Goal: Information Seeking & Learning: Learn about a topic

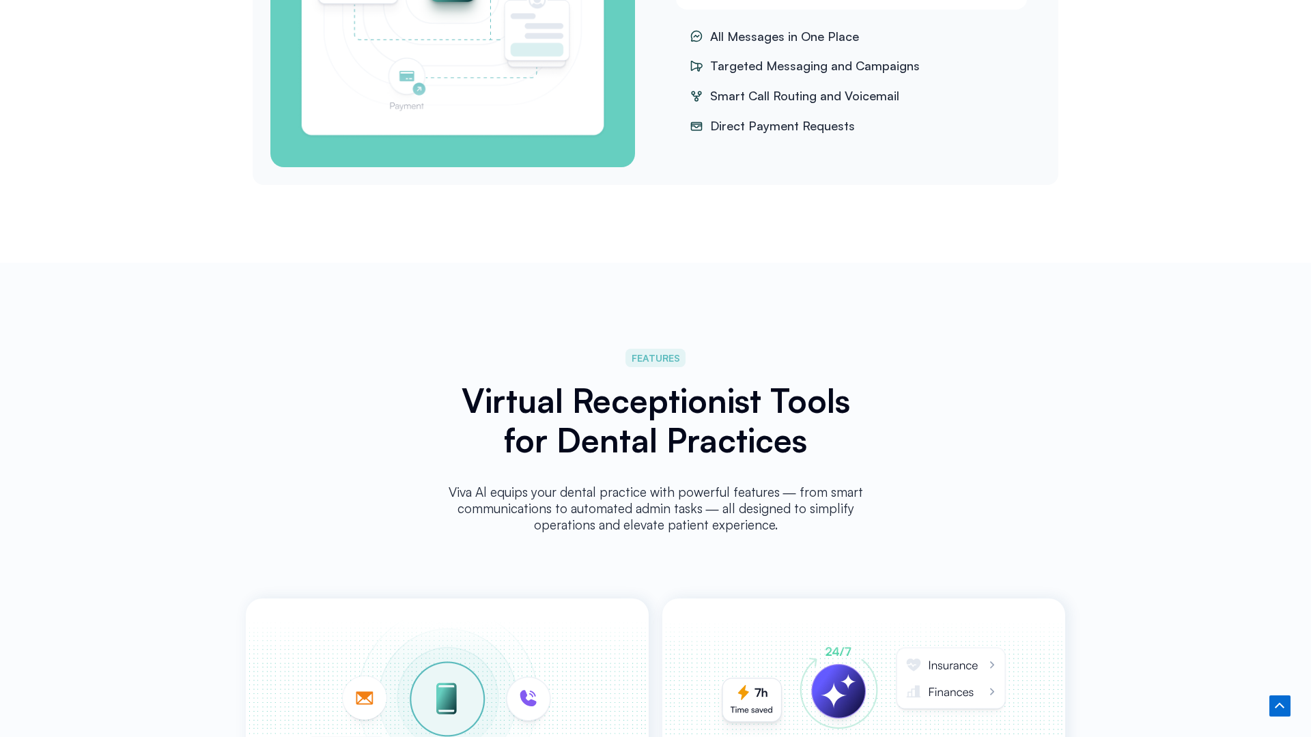
scroll to position [2835, 0]
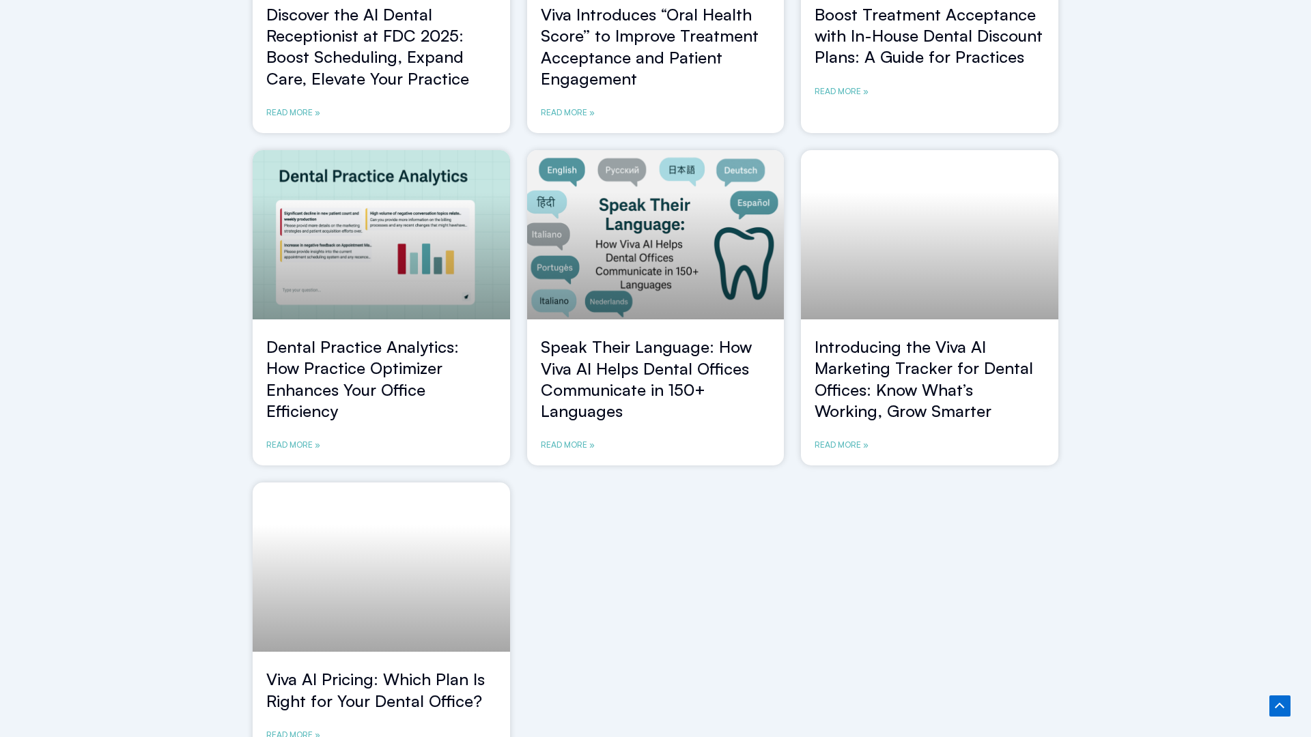
scroll to position [1096, 0]
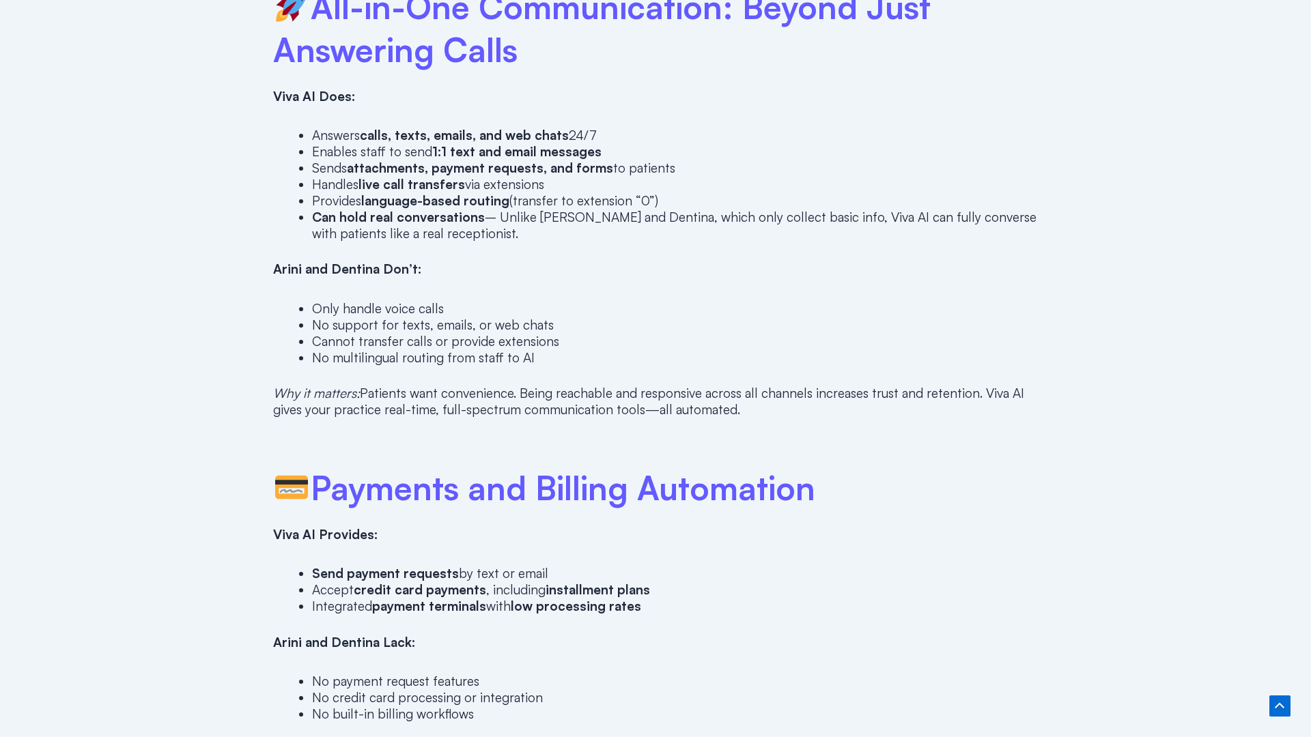
scroll to position [2126, 0]
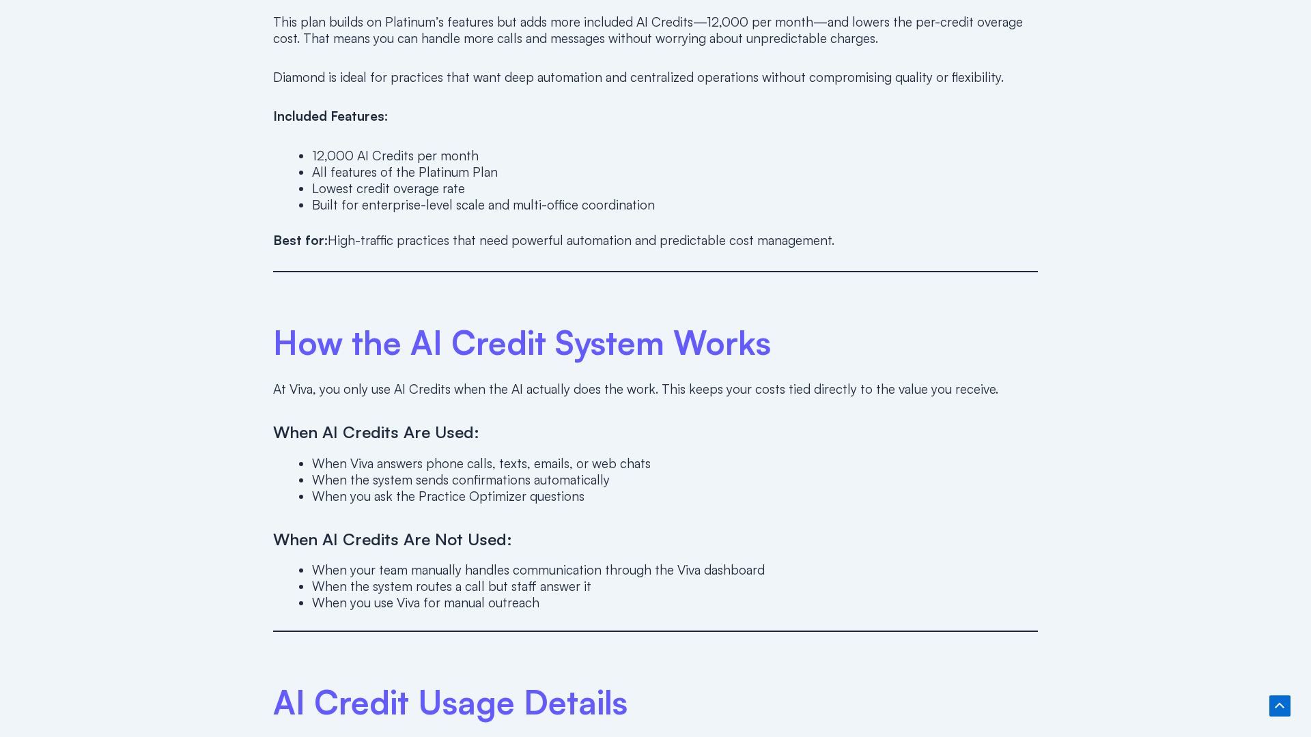
scroll to position [2835, 0]
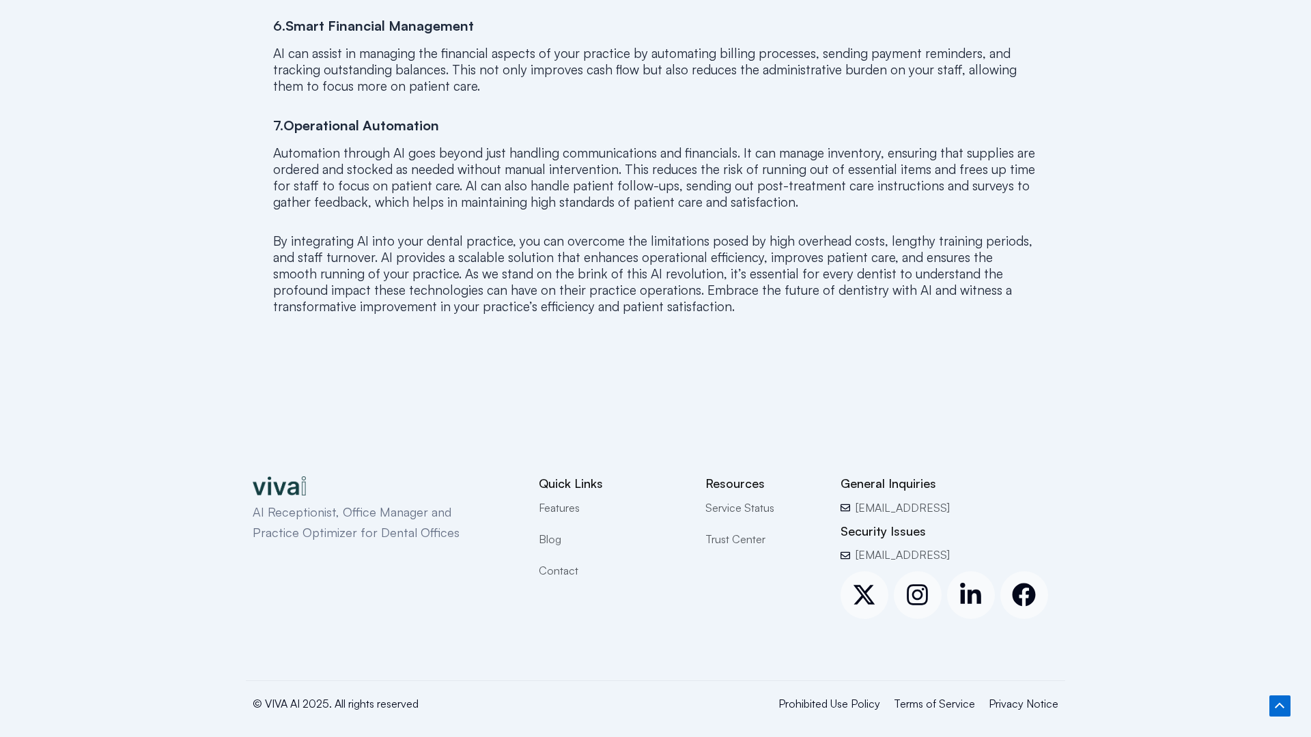
scroll to position [1434, 0]
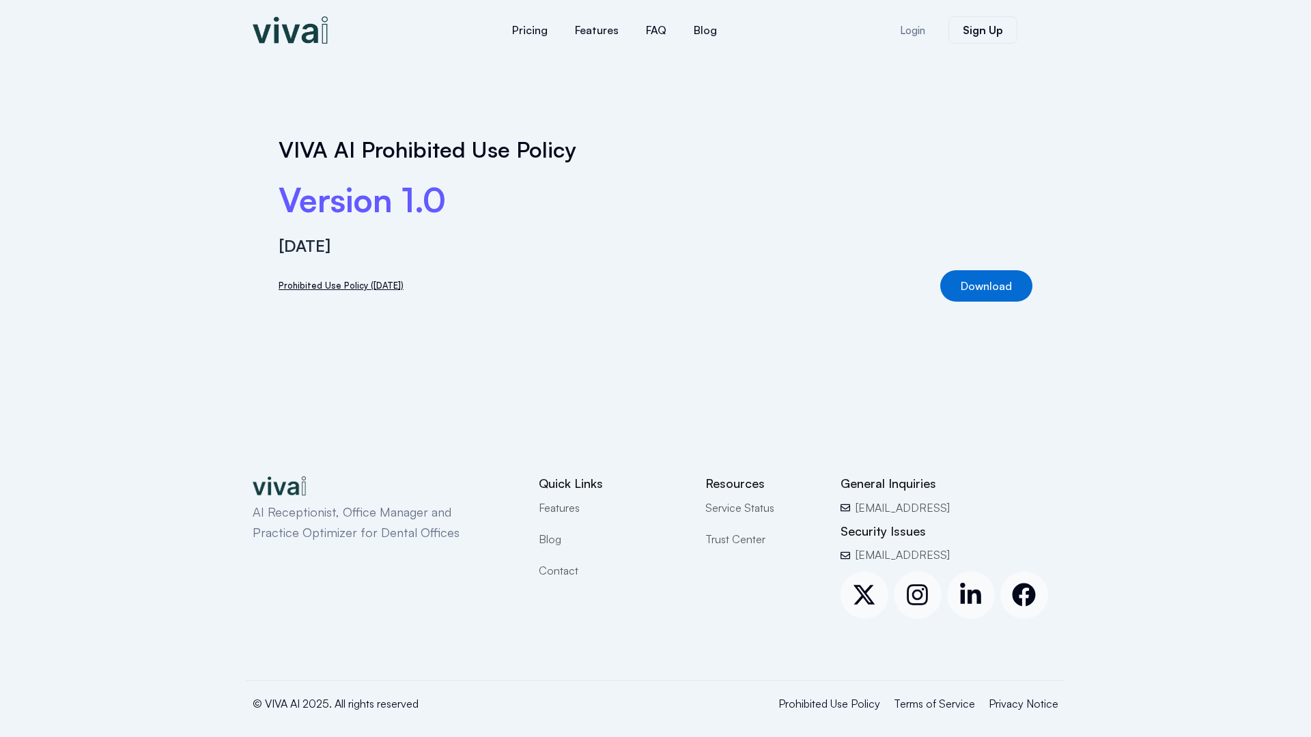
scroll to position [16, 0]
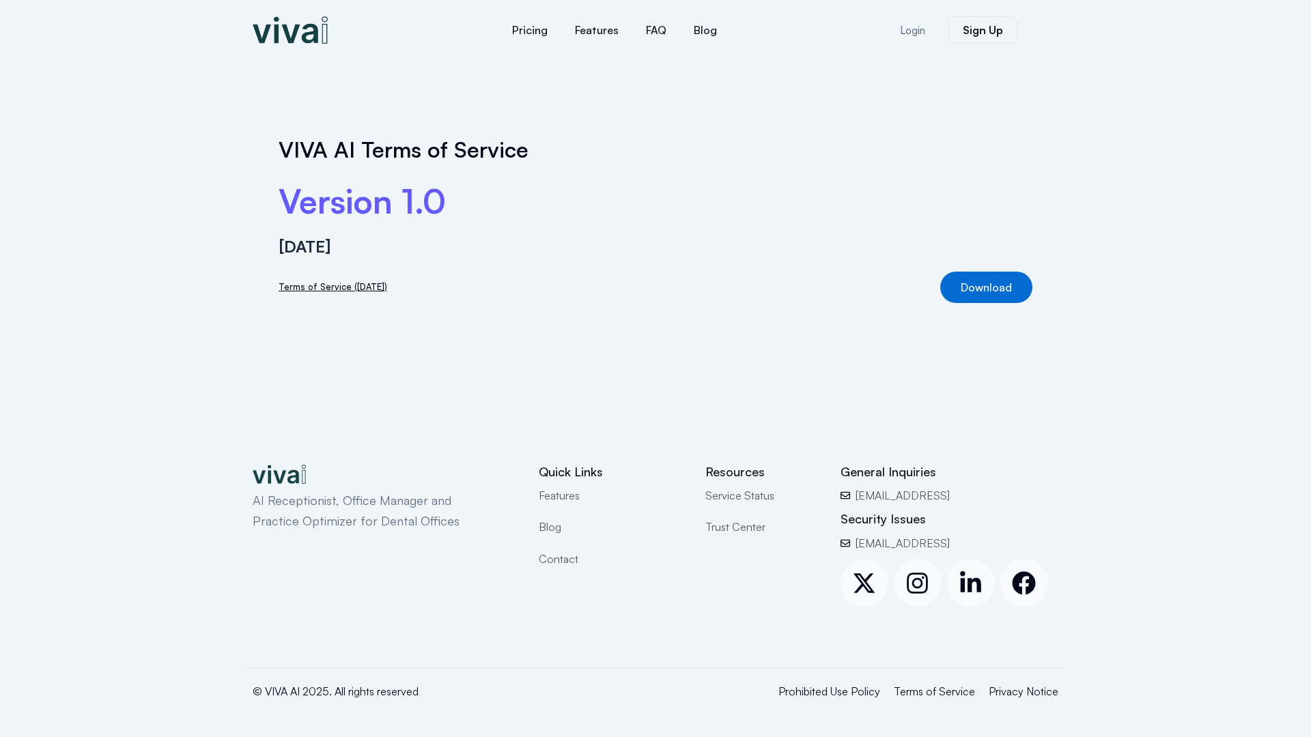
scroll to position [5, 0]
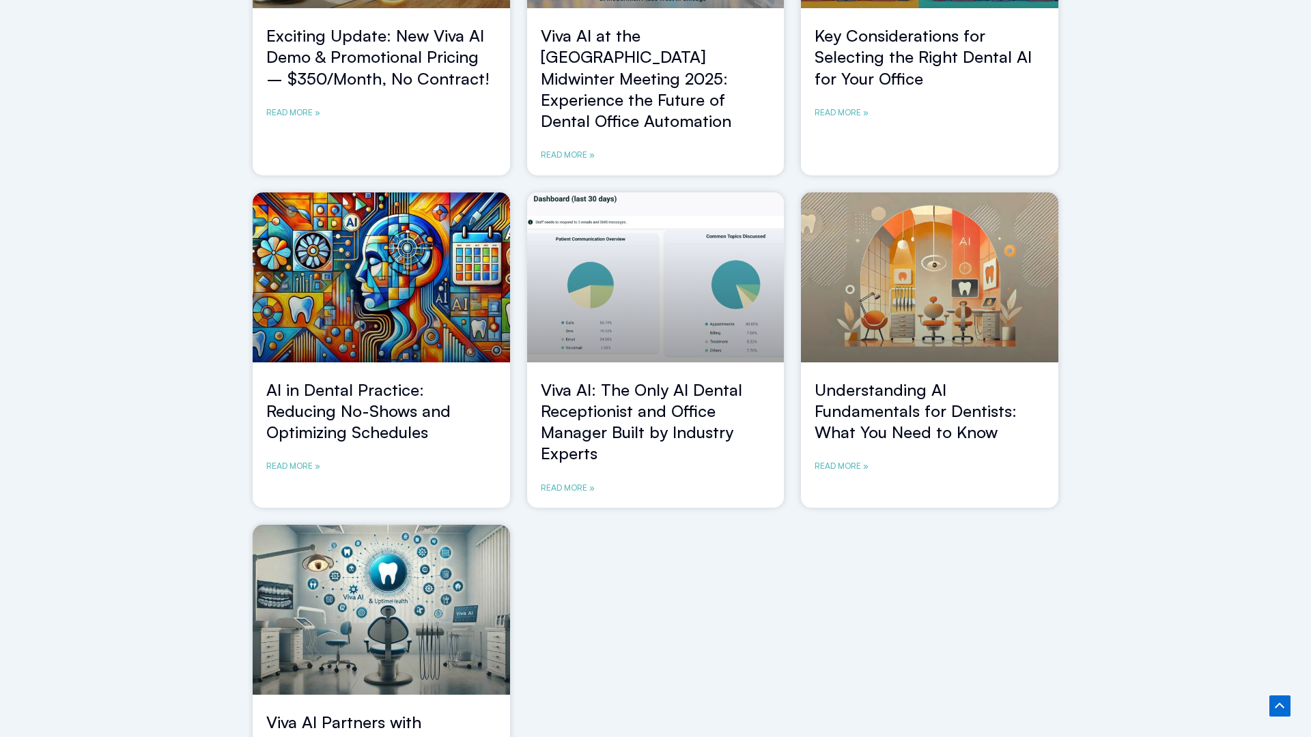
scroll to position [1138, 0]
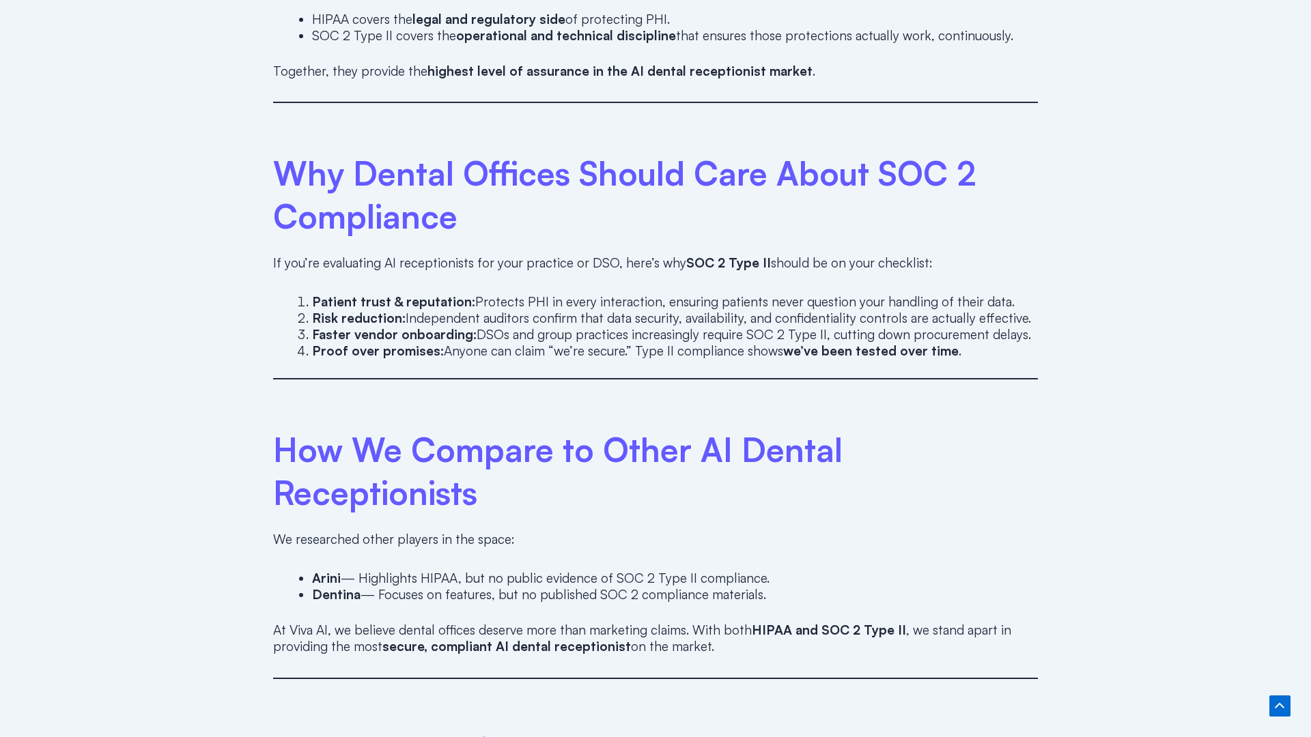
scroll to position [2020, 0]
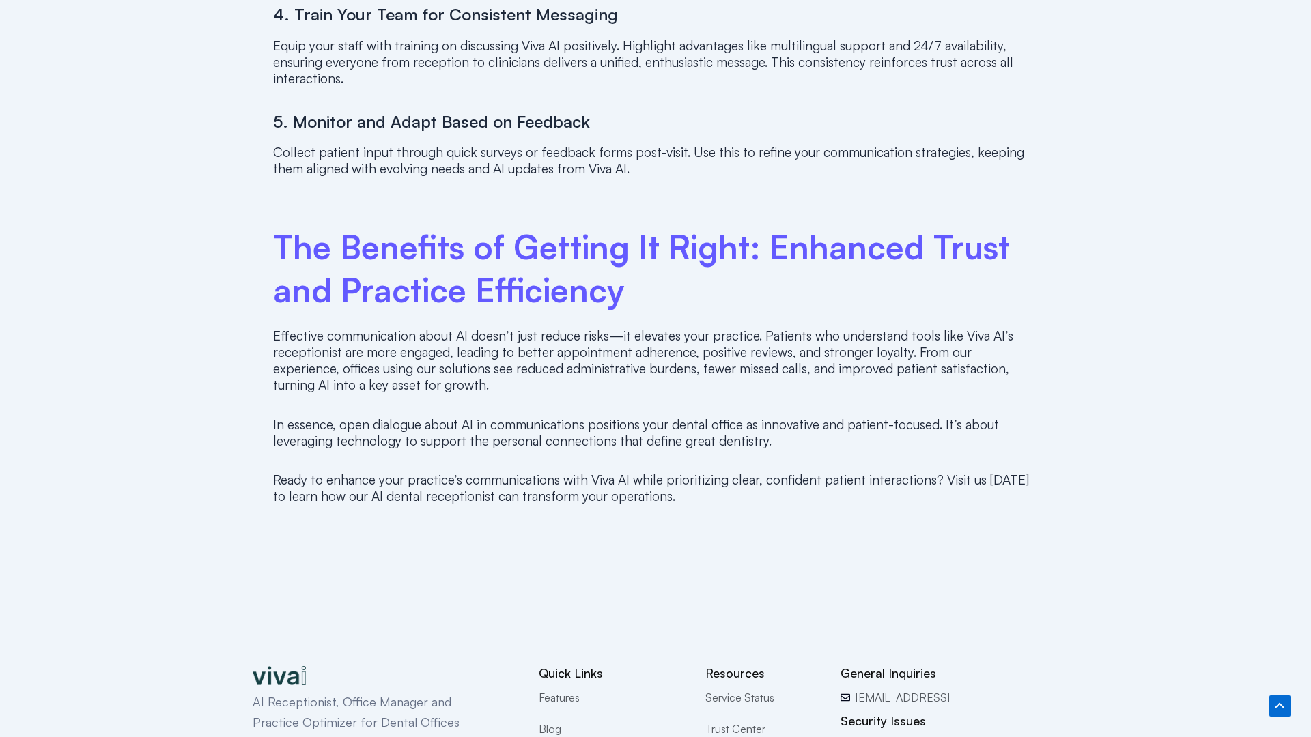
scroll to position [2317, 0]
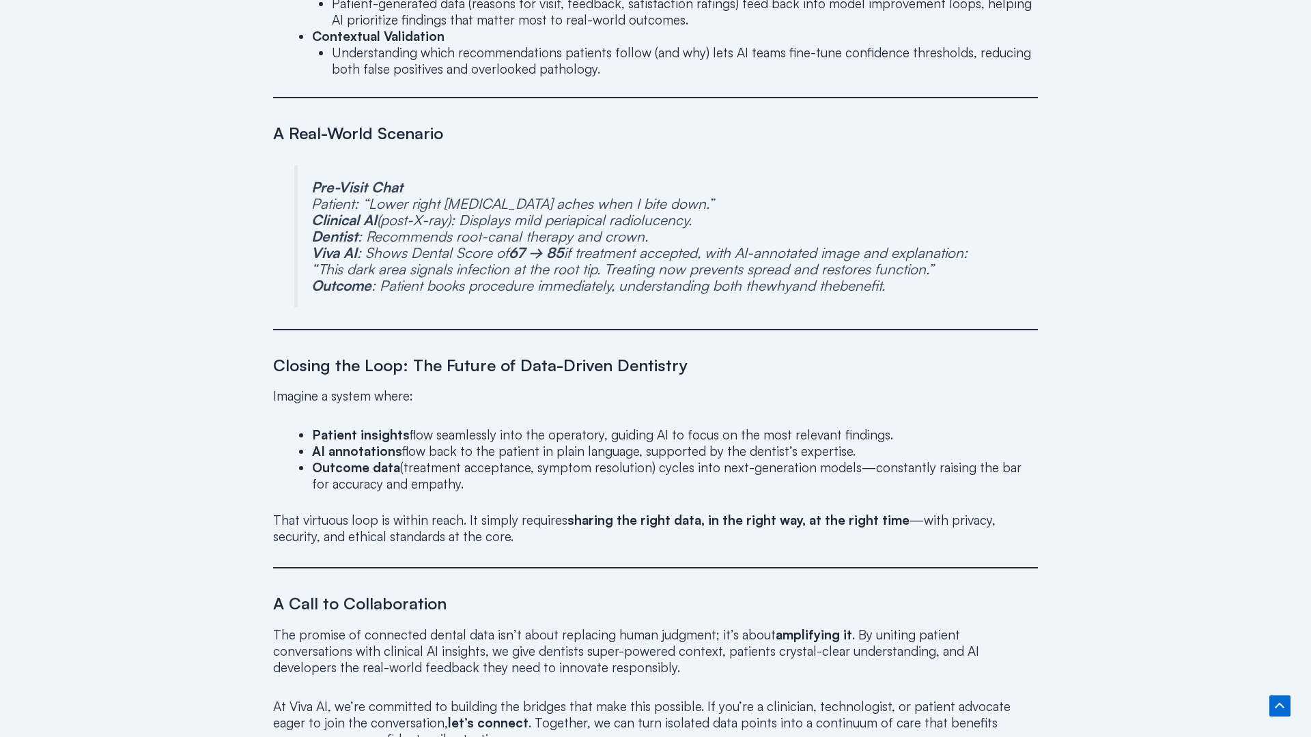
scroll to position [2582, 0]
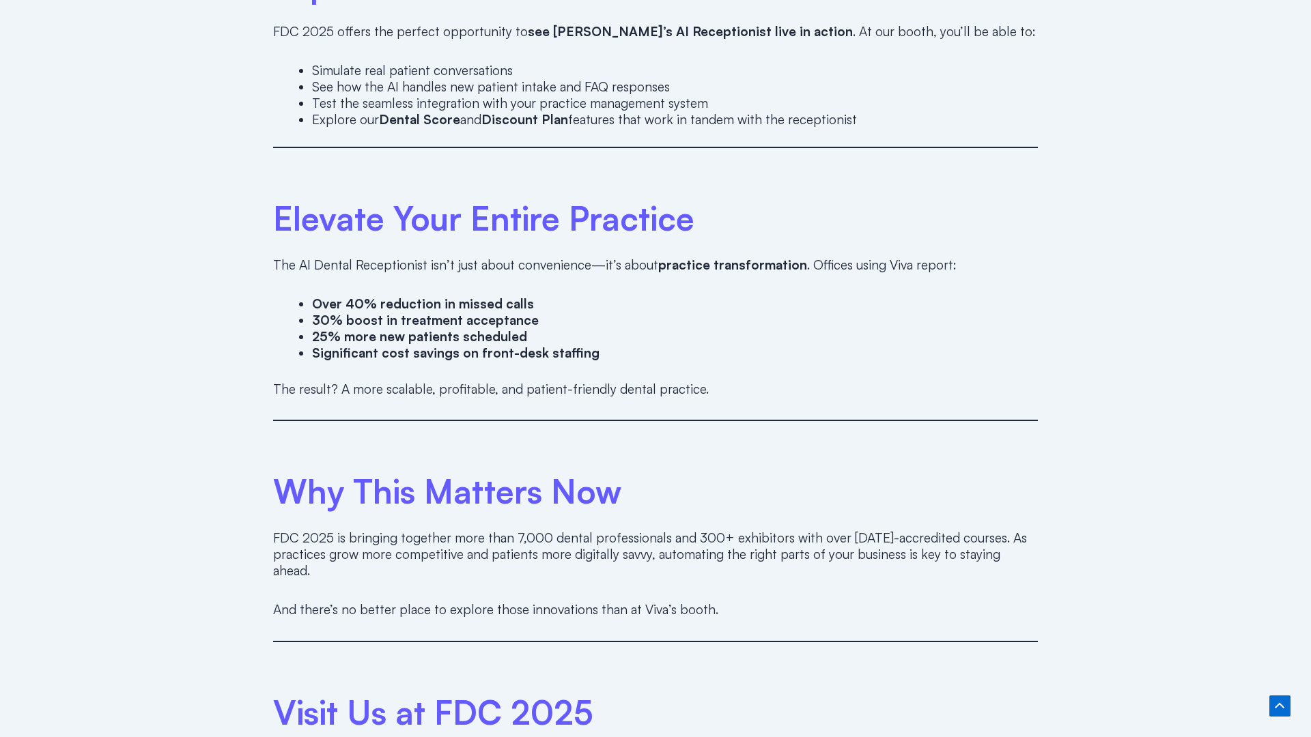
scroll to position [1953, 0]
